Goal: Complete application form: Complete application form

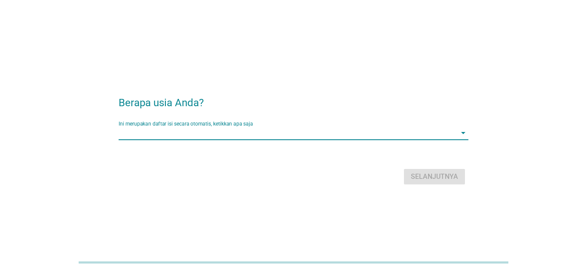
click at [290, 129] on input "Ini merupakan daftar isi secara otomatis, ketikkan apa saja" at bounding box center [288, 133] width 338 height 14
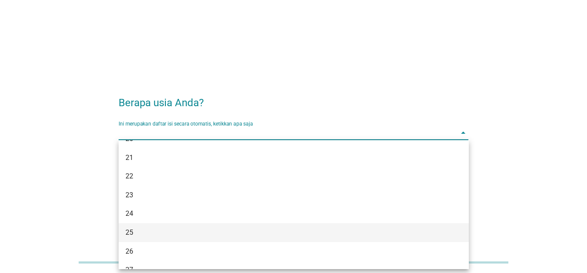
scroll to position [88, 0]
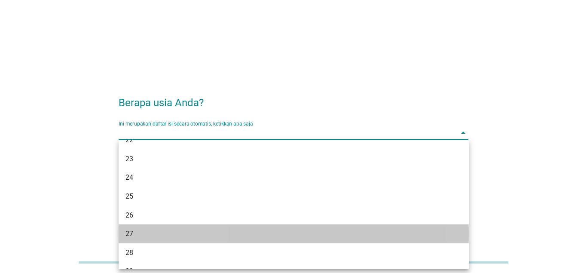
drag, startPoint x: 146, startPoint y: 231, endPoint x: 261, endPoint y: 192, distance: 122.0
click at [147, 230] on div "27" at bounding box center [279, 234] width 309 height 10
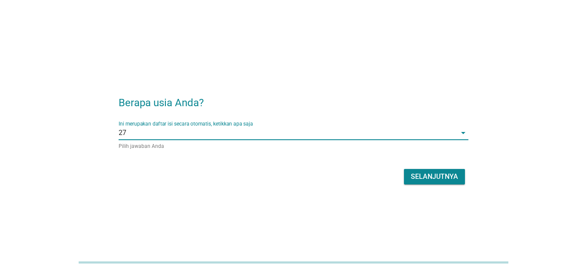
click at [434, 160] on form "Berapa usia Anda? Ini merupakan daftar isi secara otomatis, ketikkan apa saja 2…" at bounding box center [294, 136] width 350 height 101
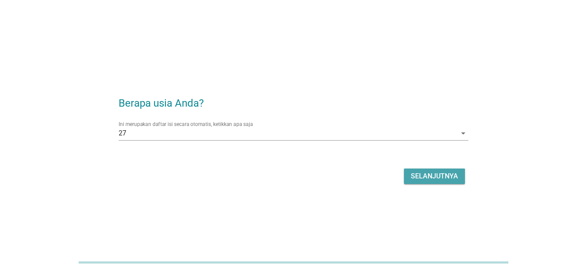
click at [440, 173] on div "Selanjutnya" at bounding box center [434, 176] width 47 height 10
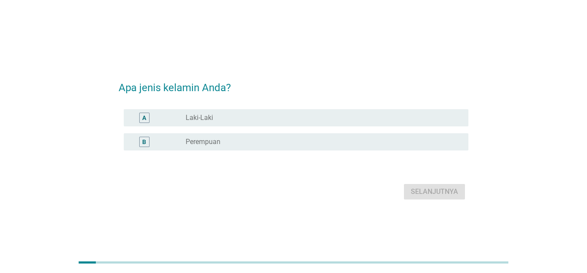
click at [198, 122] on div "radio_button_unchecked Laki-Laki" at bounding box center [324, 118] width 276 height 10
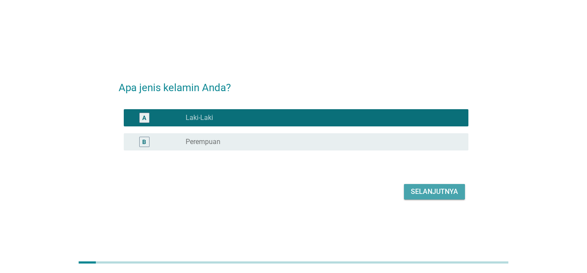
click at [445, 186] on button "Selanjutnya" at bounding box center [434, 191] width 61 height 15
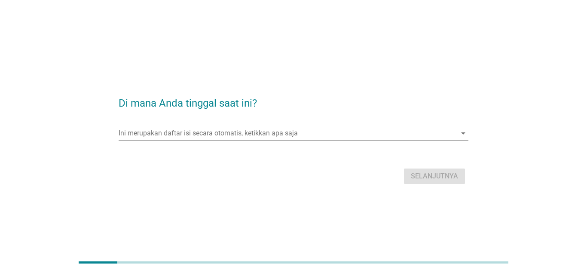
click at [306, 141] on div "Ini merupakan daftar isi secara otomatis, ketikkan apa saja arrow_drop_down" at bounding box center [294, 137] width 350 height 22
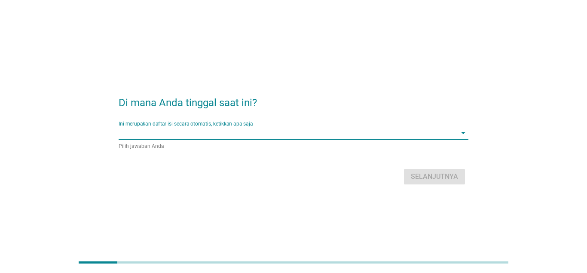
click at [306, 135] on input "Ini merupakan daftar isi secara otomatis, ketikkan apa saja" at bounding box center [288, 133] width 338 height 14
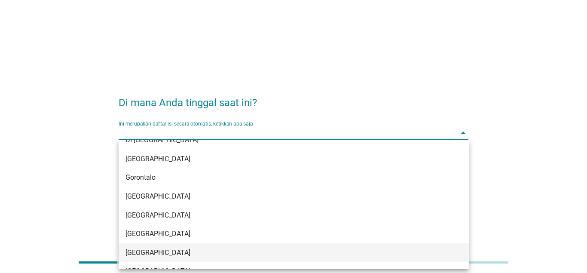
click at [172, 254] on div "[GEOGRAPHIC_DATA]" at bounding box center [279, 253] width 309 height 10
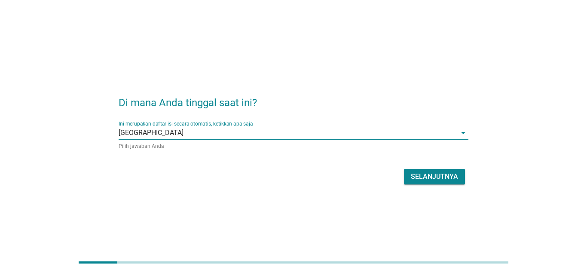
click at [452, 159] on form "Di mana Anda tinggal saat ini? Ini merupakan daftar isi secara otomatis, ketikk…" at bounding box center [294, 136] width 350 height 101
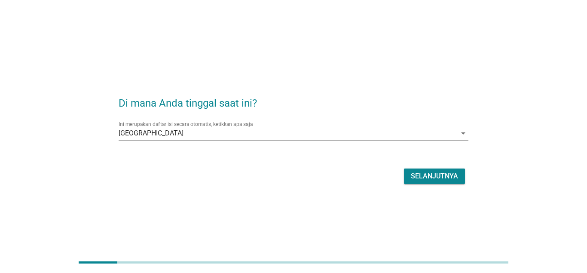
drag, startPoint x: 433, startPoint y: 186, endPoint x: 428, endPoint y: 179, distance: 8.3
click at [432, 185] on div "Selanjutnya" at bounding box center [294, 176] width 350 height 21
click at [428, 178] on div "Selanjutnya" at bounding box center [434, 176] width 47 height 10
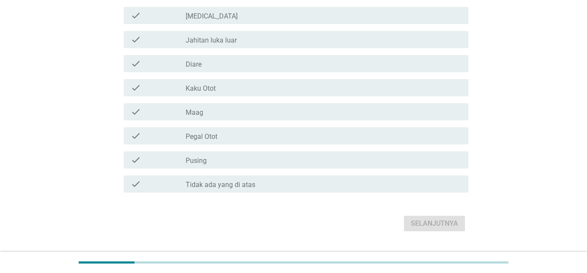
scroll to position [174, 0]
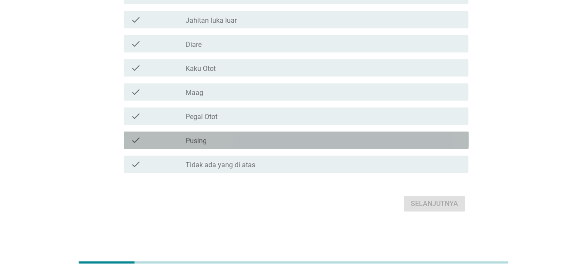
click at [260, 141] on div "check_box_outline_blank Pusing" at bounding box center [324, 140] width 276 height 10
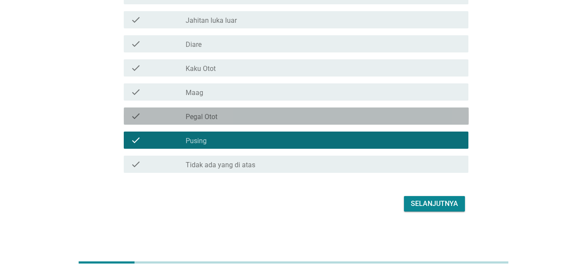
click at [254, 111] on div "check_box_outline_blank Pegal Otot" at bounding box center [324, 116] width 276 height 10
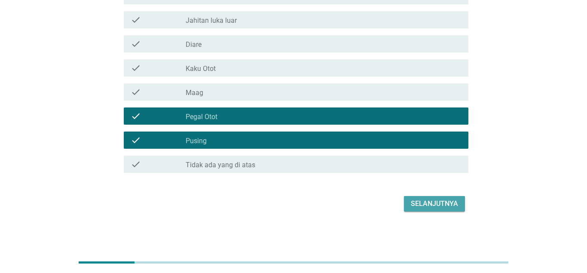
click at [415, 204] on div "Selanjutnya" at bounding box center [434, 204] width 47 height 10
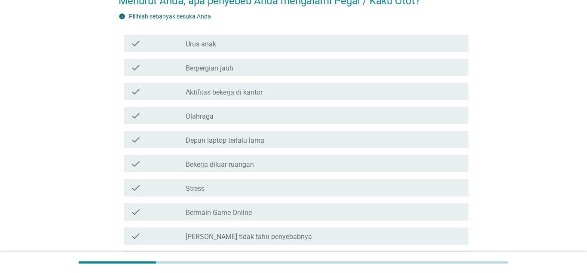
scroll to position [88, 0]
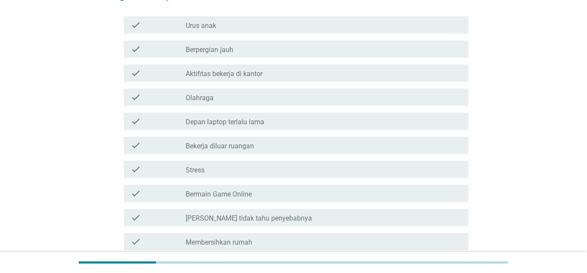
click at [300, 72] on div "check_box_outline_blank Aktifitas bekerja di kantor" at bounding box center [324, 73] width 276 height 10
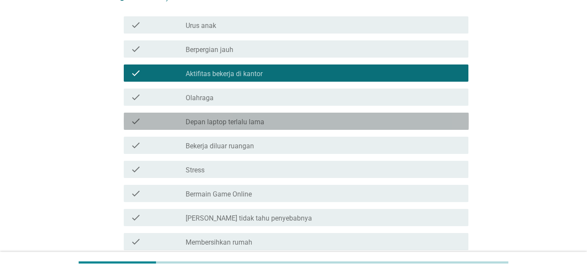
click at [289, 121] on div "check_box_outline_blank Depan laptop terlalu lama" at bounding box center [324, 121] width 276 height 10
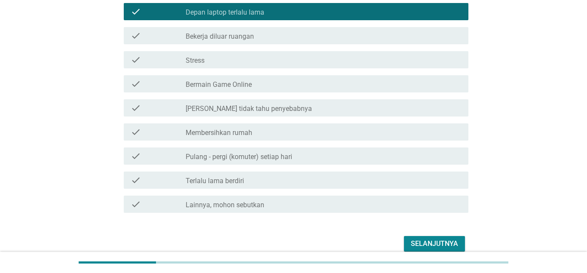
scroll to position [219, 0]
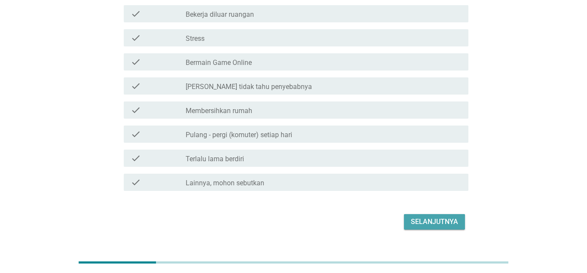
click at [419, 220] on div "Selanjutnya" at bounding box center [434, 222] width 47 height 10
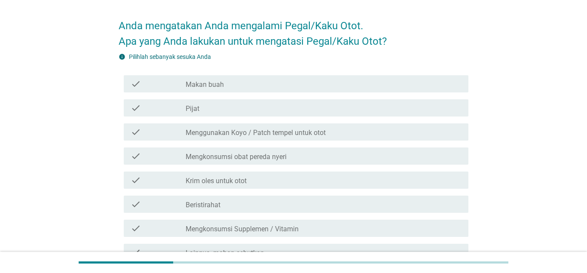
scroll to position [44, 0]
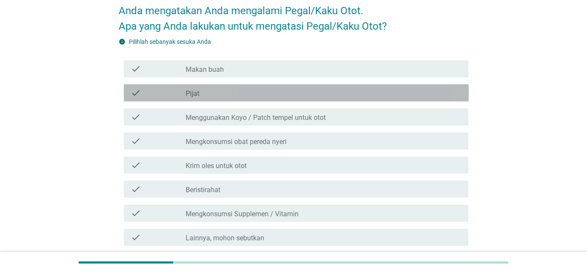
click at [260, 90] on div "check_box_outline_blank Pijat" at bounding box center [324, 93] width 276 height 10
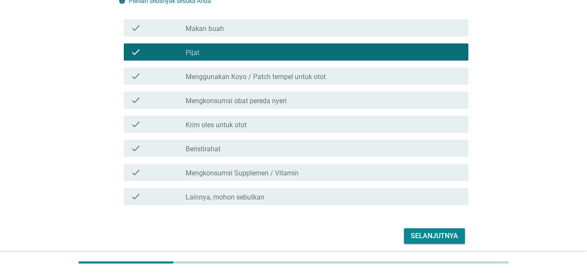
scroll to position [88, 0]
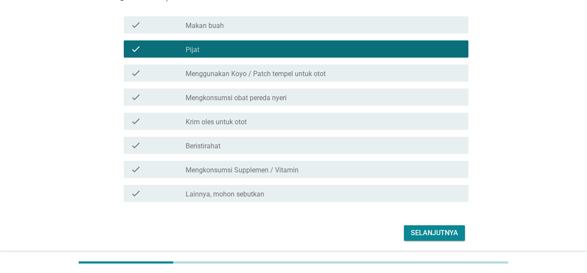
click at [267, 148] on div "check_box_outline_blank Beristirahat" at bounding box center [324, 145] width 276 height 10
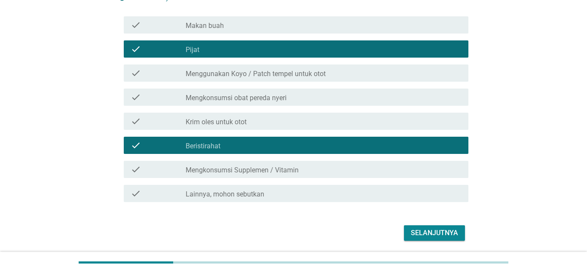
click at [282, 174] on div "check check_box_outline_blank Mengkonsumsi Supplemen / Vitamin" at bounding box center [296, 169] width 345 height 17
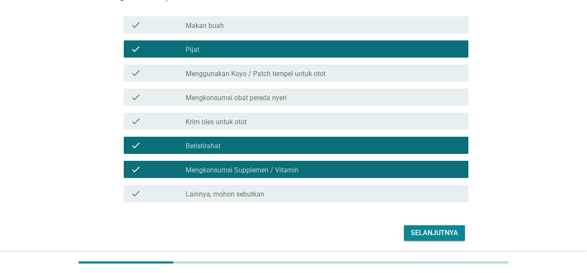
click at [439, 238] on button "Selanjutnya" at bounding box center [434, 232] width 61 height 15
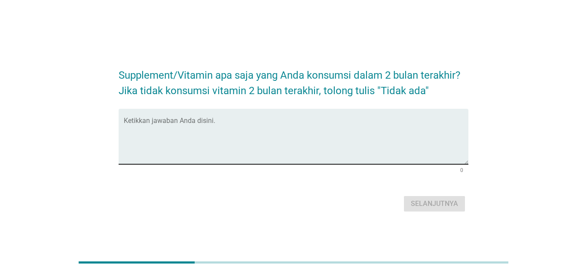
click at [251, 129] on textarea "Ketikkan jawaban Anda disini." at bounding box center [296, 141] width 345 height 45
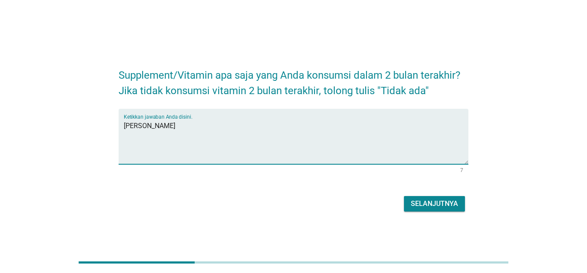
type textarea "[PERSON_NAME]"
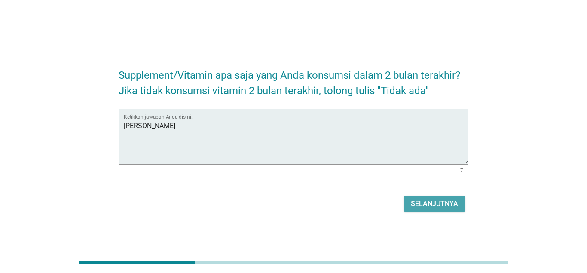
click at [440, 202] on div "Selanjutnya" at bounding box center [434, 204] width 47 height 10
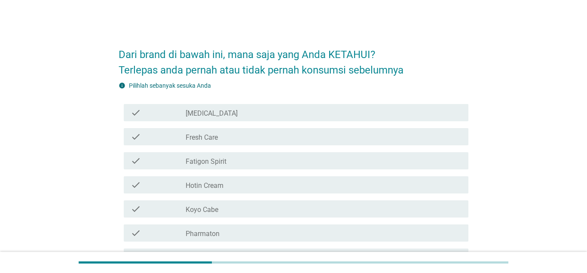
scroll to position [44, 0]
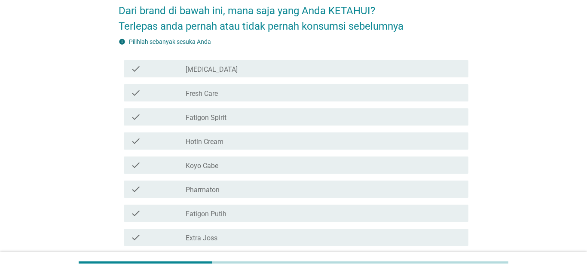
click at [267, 95] on div "check_box_outline_blank Fresh Care" at bounding box center [324, 93] width 276 height 10
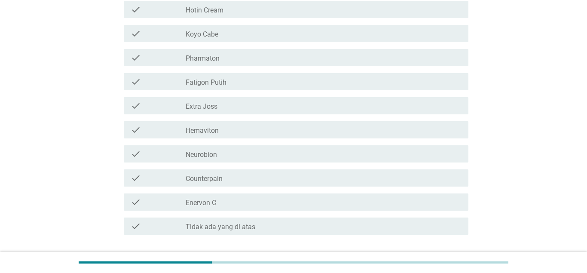
scroll to position [0, 0]
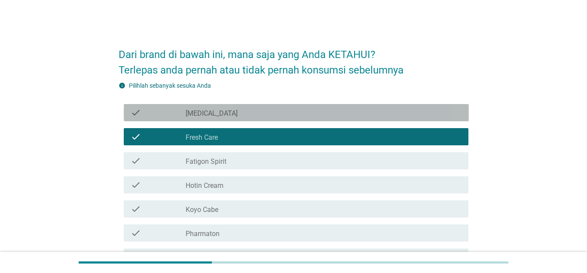
click at [255, 111] on div "check_box_outline_blank [MEDICAL_DATA]" at bounding box center [324, 112] width 276 height 10
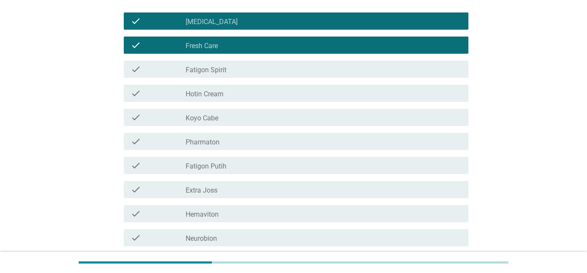
scroll to position [131, 0]
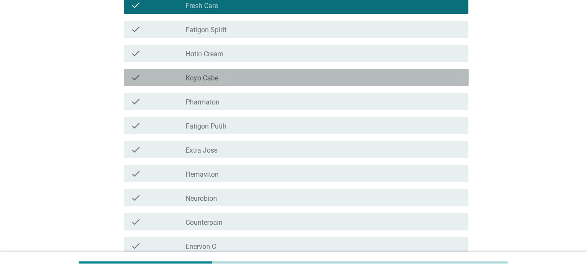
click at [247, 76] on div "check_box_outline_blank Koyo Cabe" at bounding box center [324, 77] width 276 height 10
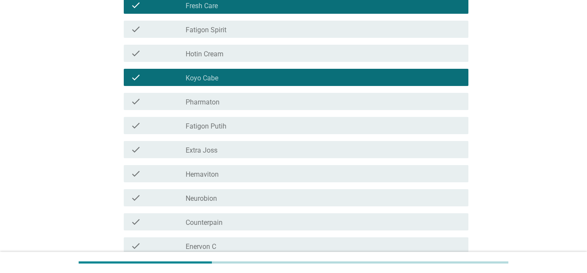
scroll to position [237, 0]
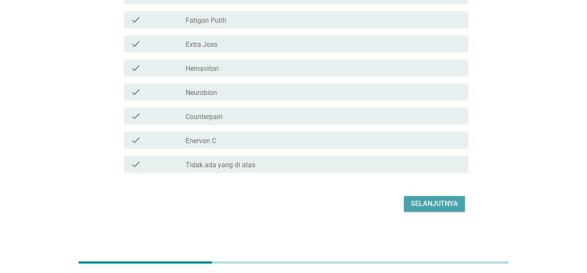
click at [405, 198] on button "Selanjutnya" at bounding box center [434, 203] width 61 height 15
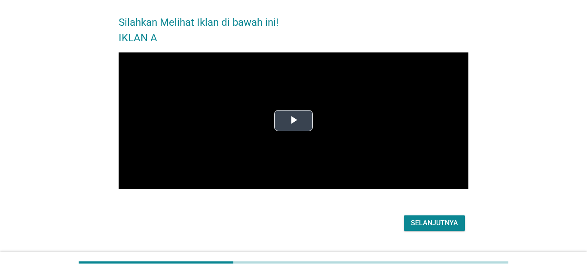
scroll to position [52, 0]
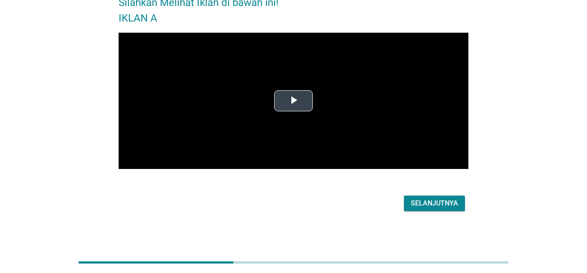
click at [293, 101] on span "Video Player" at bounding box center [293, 101] width 0 height 0
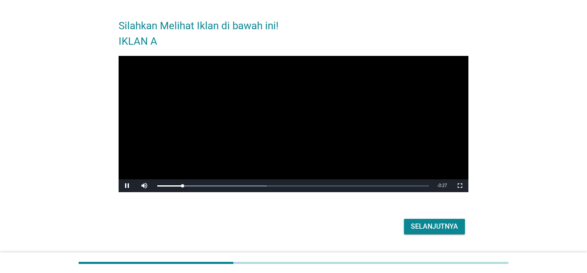
scroll to position [44, 0]
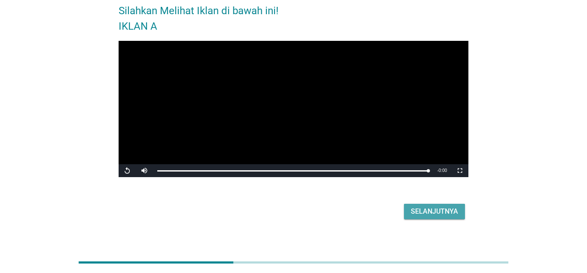
click at [442, 212] on div "Selanjutnya" at bounding box center [434, 211] width 47 height 10
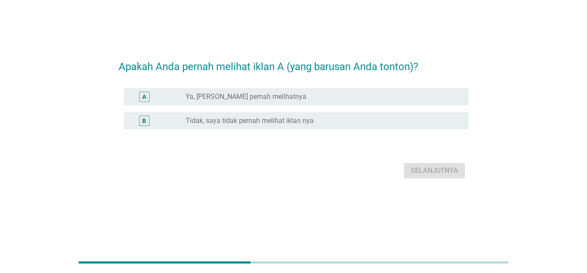
scroll to position [0, 0]
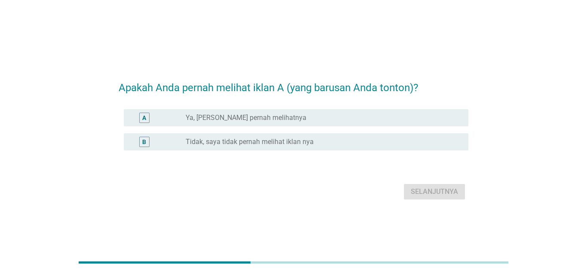
click at [271, 120] on label "Ya, [PERSON_NAME] pernah melihatnya" at bounding box center [246, 117] width 121 height 9
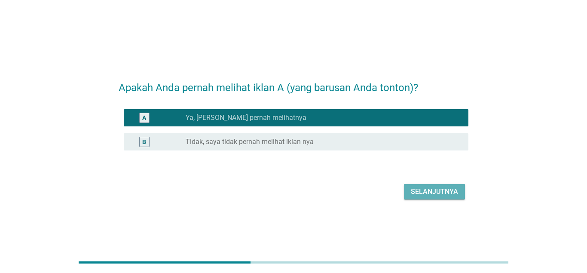
drag, startPoint x: 438, startPoint y: 190, endPoint x: 449, endPoint y: 186, distance: 12.1
click at [446, 187] on div "Selanjutnya" at bounding box center [434, 191] width 47 height 10
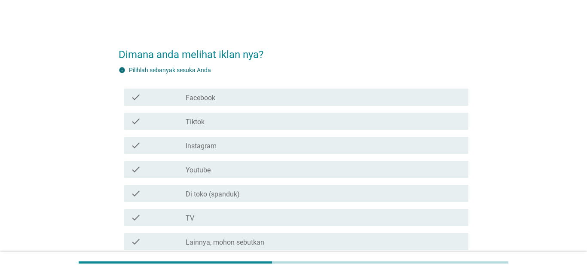
scroll to position [44, 0]
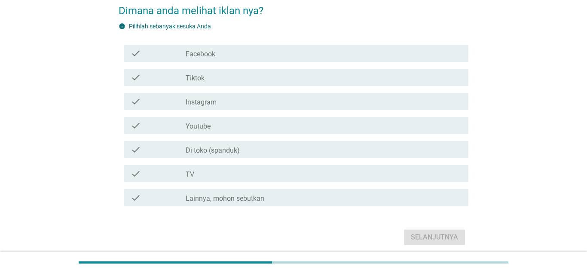
click at [229, 174] on div "check_box_outline_blank TV" at bounding box center [324, 173] width 276 height 10
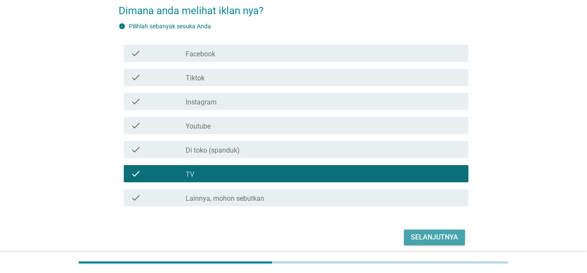
click at [445, 238] on div "Selanjutnya" at bounding box center [434, 237] width 47 height 10
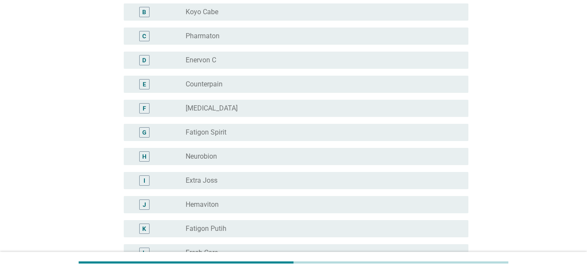
scroll to position [131, 0]
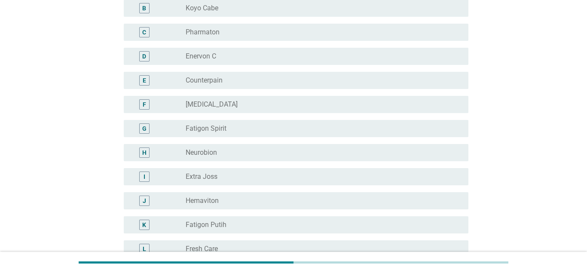
click at [248, 130] on div "radio_button_unchecked Fatigon Spirit" at bounding box center [320, 128] width 269 height 9
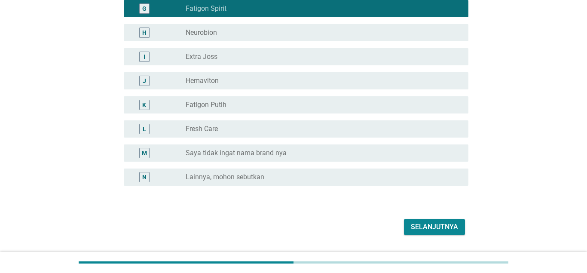
scroll to position [275, 0]
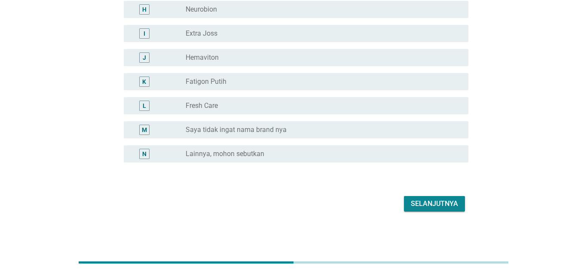
click at [429, 202] on div "Selanjutnya" at bounding box center [434, 204] width 47 height 10
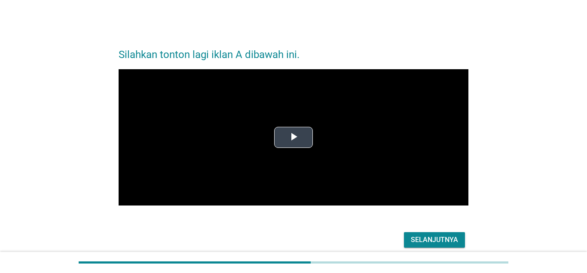
click at [310, 147] on button "Play Video" at bounding box center [293, 137] width 39 height 21
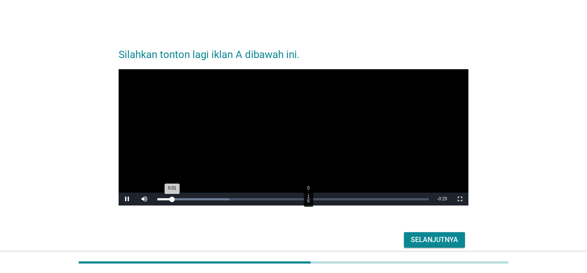
click at [309, 196] on div "Loaded : 26.67% 0:16 0:01" at bounding box center [293, 199] width 280 height 13
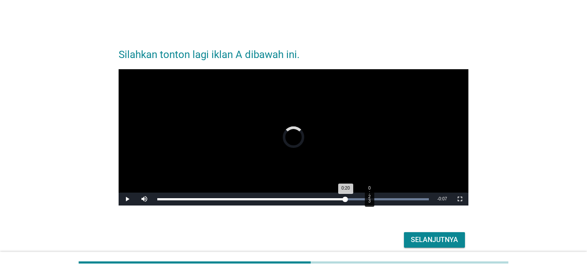
click at [370, 196] on div "Loaded : 100.00% 0:23 0:20" at bounding box center [293, 199] width 280 height 13
click at [391, 196] on div "Loaded : 100.00% 0:25 0:25" at bounding box center [293, 199] width 280 height 13
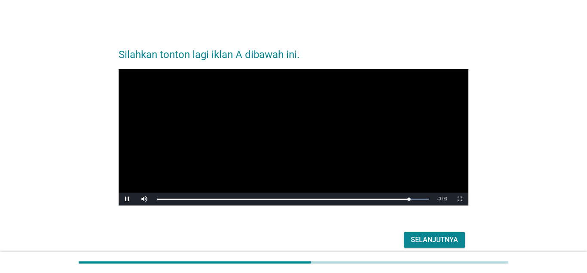
click at [434, 238] on div "Selanjutnya" at bounding box center [434, 240] width 47 height 10
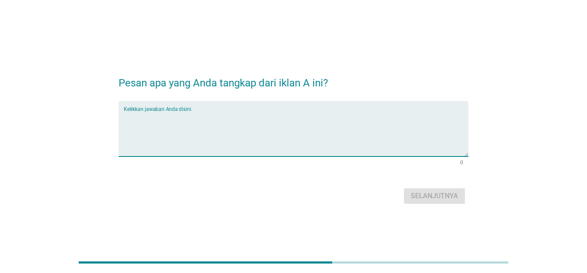
click at [264, 123] on textarea "Ketikkan jawaban Anda disini." at bounding box center [296, 133] width 345 height 45
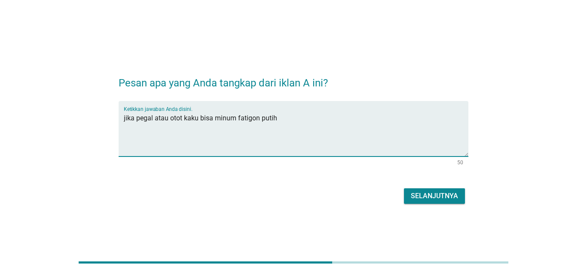
type textarea "jika pegal atau otot kaku bisa minum fatigon putih"
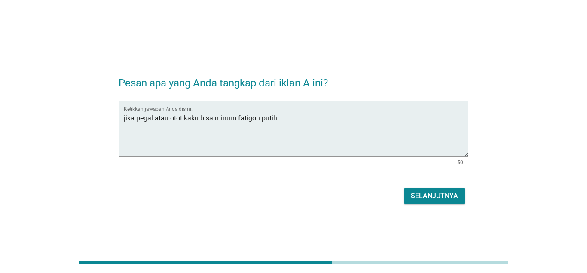
click at [421, 201] on button "Selanjutnya" at bounding box center [434, 195] width 61 height 15
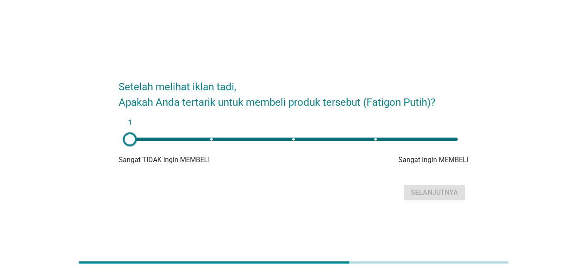
click at [293, 141] on div "1" at bounding box center [294, 139] width 328 height 3
type input "3"
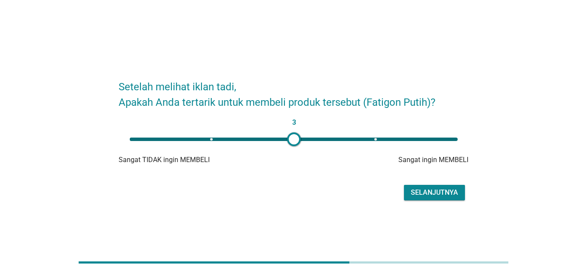
click at [426, 190] on div "Selanjutnya" at bounding box center [434, 192] width 47 height 10
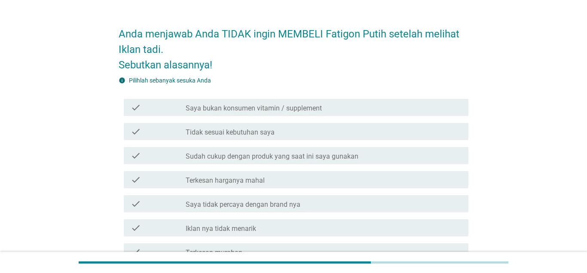
scroll to position [44, 0]
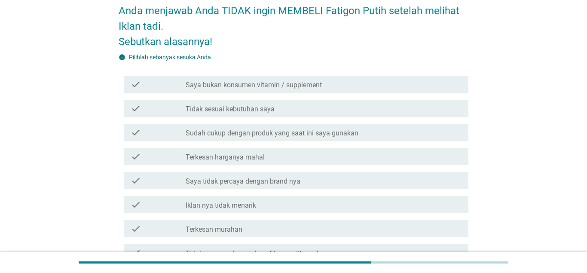
click at [285, 132] on label "Sudah cukup dengan produk yang saat ini saya gunakan" at bounding box center [272, 133] width 173 height 9
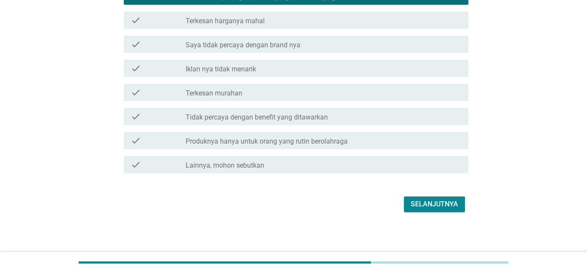
scroll to position [180, 0]
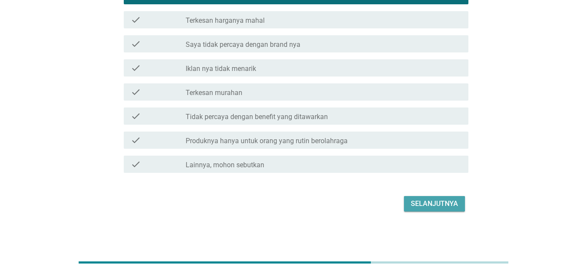
click at [455, 201] on div "Selanjutnya" at bounding box center [434, 204] width 47 height 10
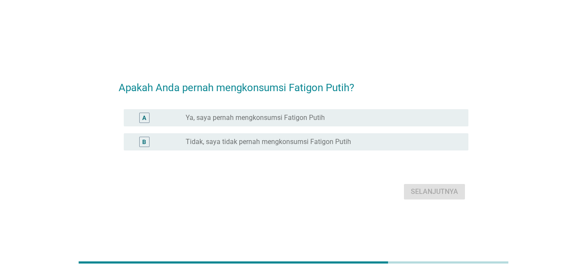
click at [291, 138] on label "Tidak, saya tidak pernah mengkonsumsi Fatigon Putih" at bounding box center [268, 142] width 165 height 9
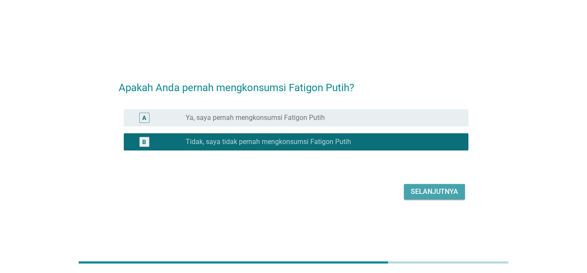
click at [436, 185] on button "Selanjutnya" at bounding box center [434, 191] width 61 height 15
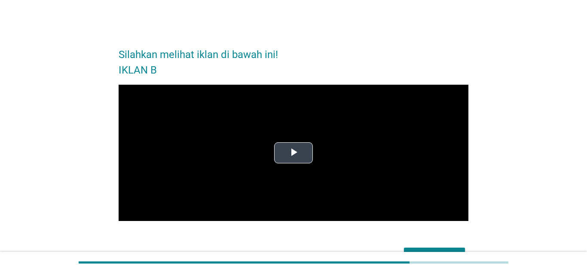
click at [325, 153] on video "Video Player" at bounding box center [294, 153] width 350 height 137
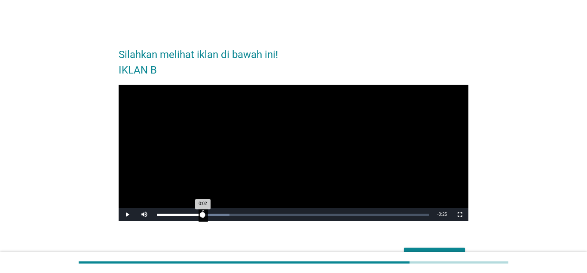
click at [203, 213] on div "Loaded : 26.61% 0:05 0:02" at bounding box center [293, 214] width 280 height 13
click at [238, 211] on div "Loaded : 53.23% 0:08 0:06" at bounding box center [293, 214] width 280 height 13
click at [305, 212] on div "Loaded : 79.84% 0:16 0:11" at bounding box center [293, 214] width 280 height 13
click at [345, 212] on div "Loaded : 79.84% 0:20 0:16" at bounding box center [293, 214] width 280 height 13
click at [382, 211] on div "Loaded : 100.00% 0:24 0:24" at bounding box center [293, 214] width 280 height 13
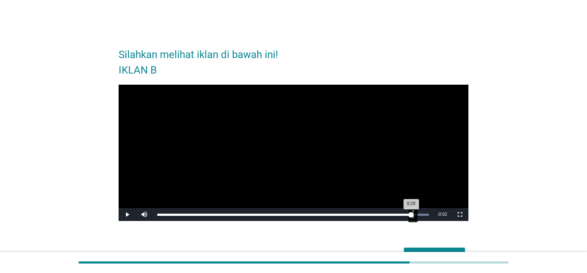
click at [414, 210] on div "Loaded : 100.00% 0:28 0:28" at bounding box center [293, 214] width 280 height 13
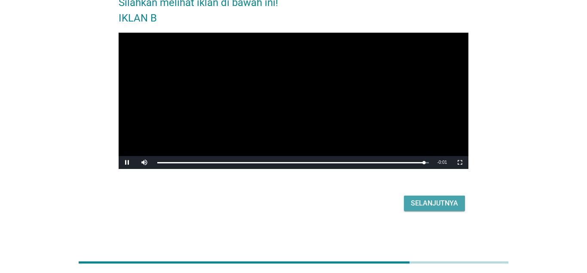
click at [429, 201] on div "Selanjutnya" at bounding box center [434, 203] width 47 height 10
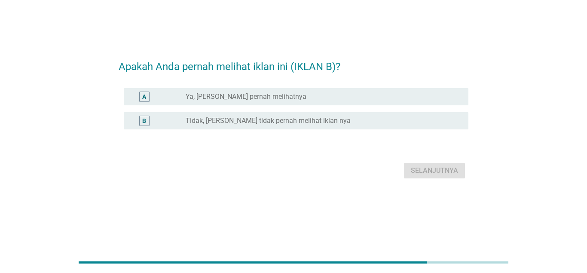
scroll to position [0, 0]
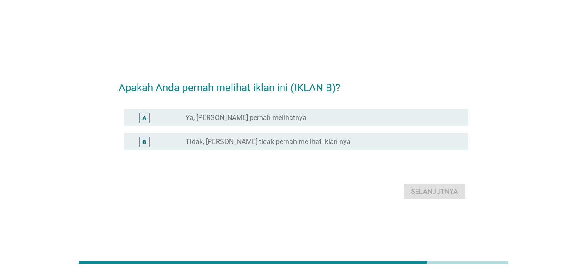
click at [269, 120] on label "Ya, [PERSON_NAME] pernah melihatnya" at bounding box center [246, 117] width 121 height 9
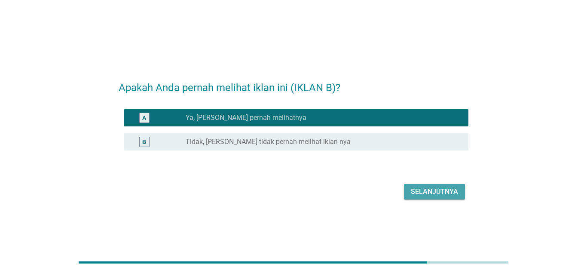
click at [450, 190] on div "Selanjutnya" at bounding box center [434, 191] width 47 height 10
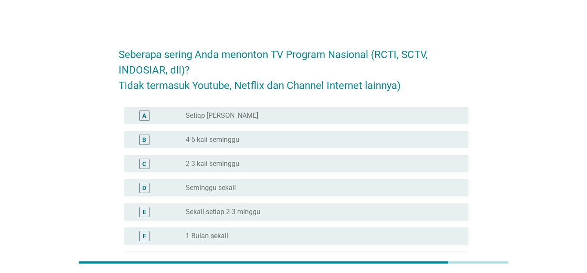
click at [254, 118] on div "radio_button_unchecked Setiap Hari" at bounding box center [320, 115] width 269 height 9
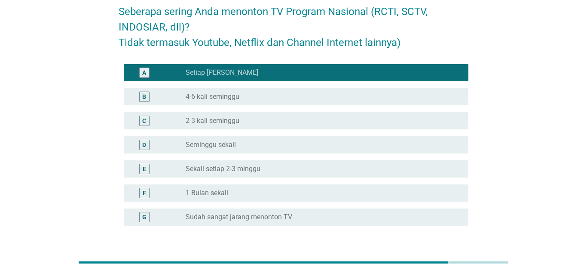
scroll to position [88, 0]
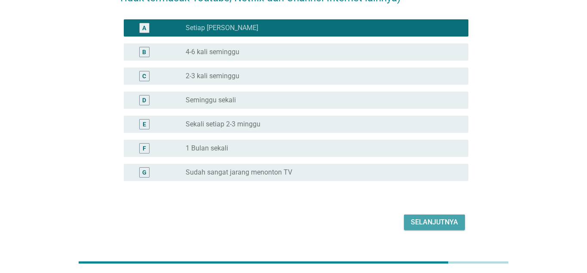
click at [426, 220] on div "Selanjutnya" at bounding box center [434, 222] width 47 height 10
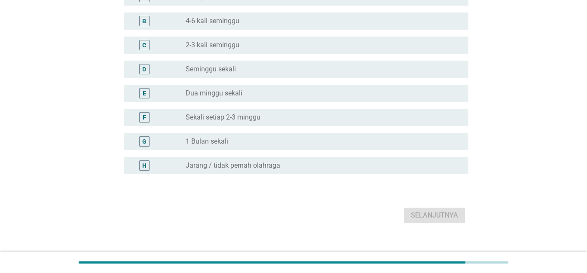
scroll to position [0, 0]
